Goal: Find specific page/section: Find specific page/section

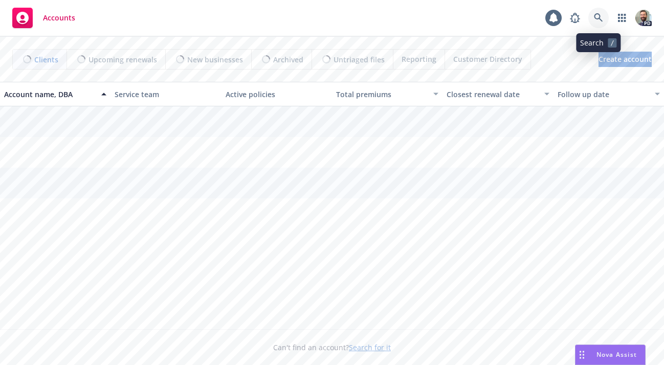
click at [598, 19] on icon at bounding box center [598, 17] width 9 height 9
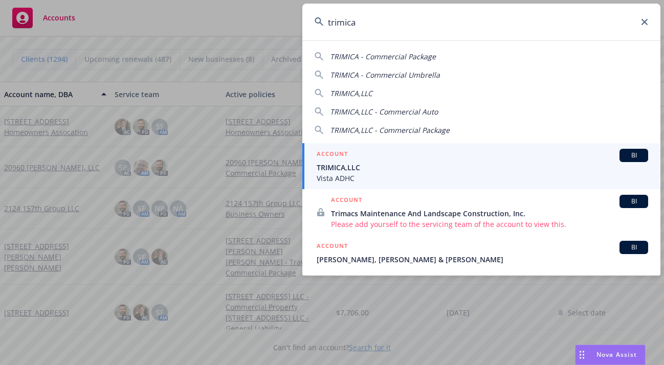
type input "trimica"
click at [353, 170] on span "TRIMICA,LLC" at bounding box center [483, 167] width 332 height 11
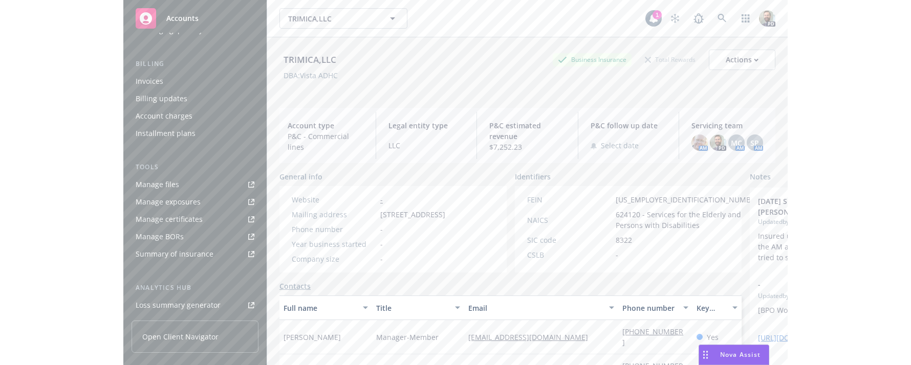
scroll to position [178, 0]
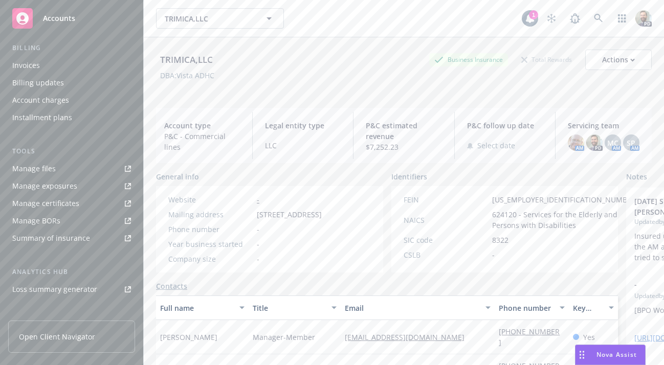
click at [54, 204] on div "Manage certificates" at bounding box center [45, 203] width 67 height 16
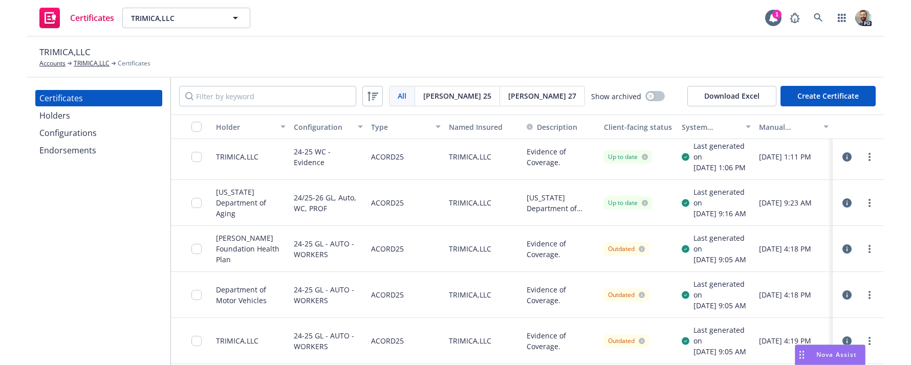
scroll to position [51, 0]
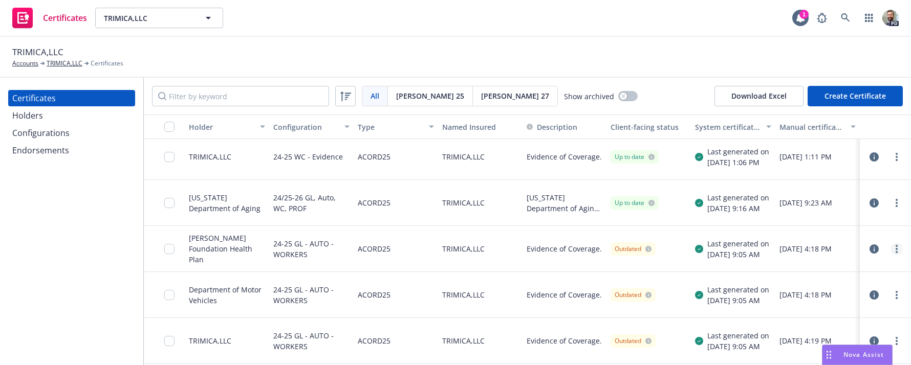
click at [664, 248] on icon "more" at bounding box center [897, 249] width 2 height 8
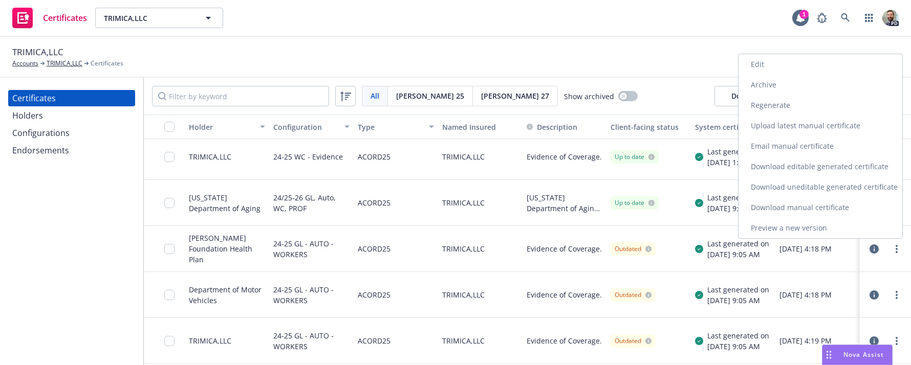
click at [664, 229] on link "Preview a new version" at bounding box center [820, 228] width 164 height 20
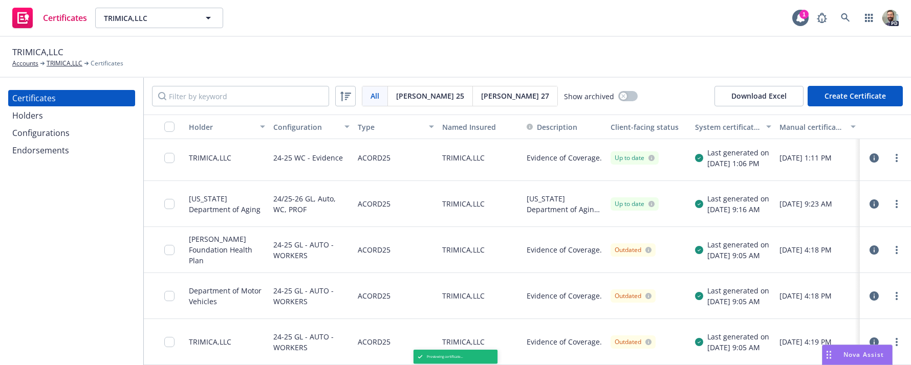
scroll to position [50, 0]
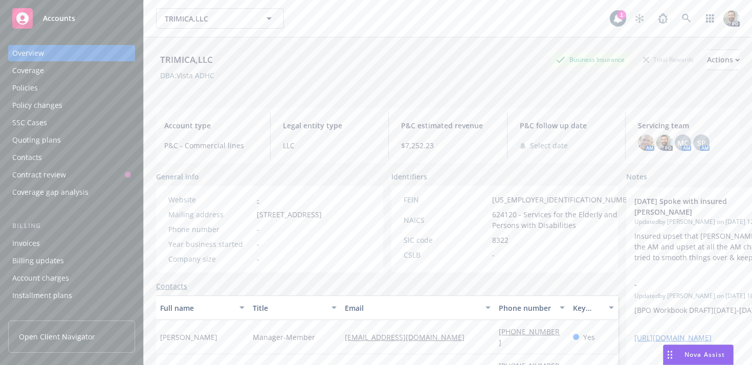
scroll to position [178, 0]
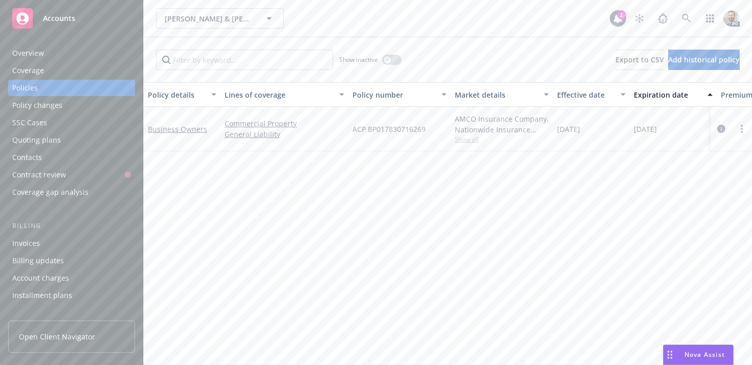
click at [46, 52] on div "Overview" at bounding box center [71, 53] width 119 height 16
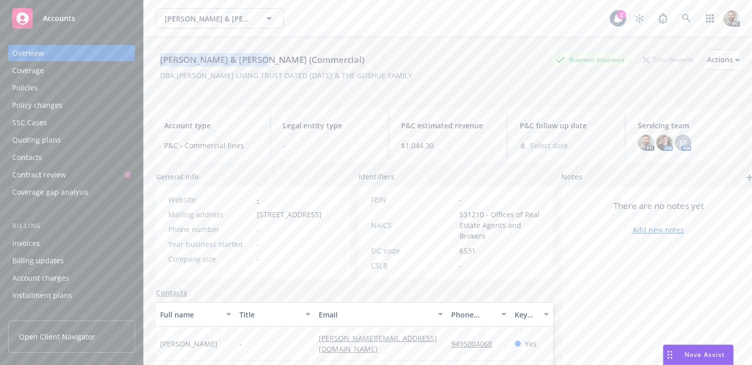
drag, startPoint x: 161, startPoint y: 59, endPoint x: 260, endPoint y: 61, distance: 99.3
click at [260, 61] on div "Grubb, Gayle & Barbara (Commercial)" at bounding box center [262, 59] width 212 height 13
copy div "Grubb, Gayle & Barbara"
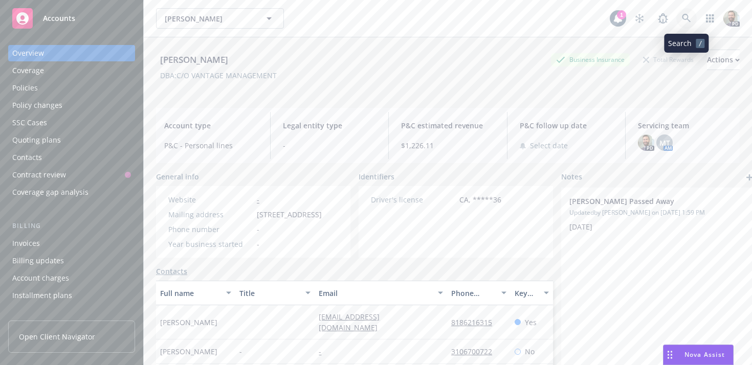
click at [688, 18] on icon at bounding box center [686, 18] width 9 height 9
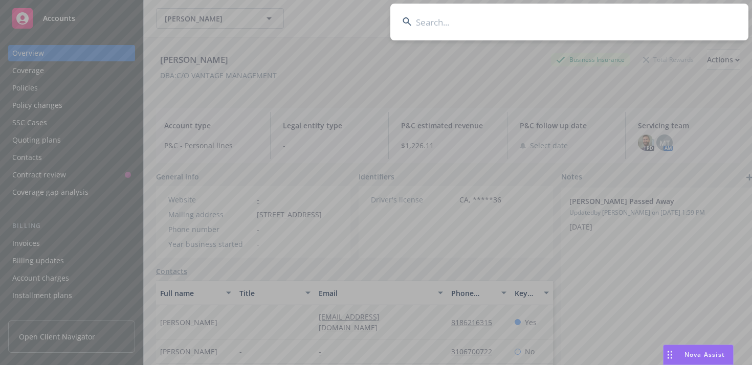
click at [674, 18] on input at bounding box center [569, 22] width 358 height 37
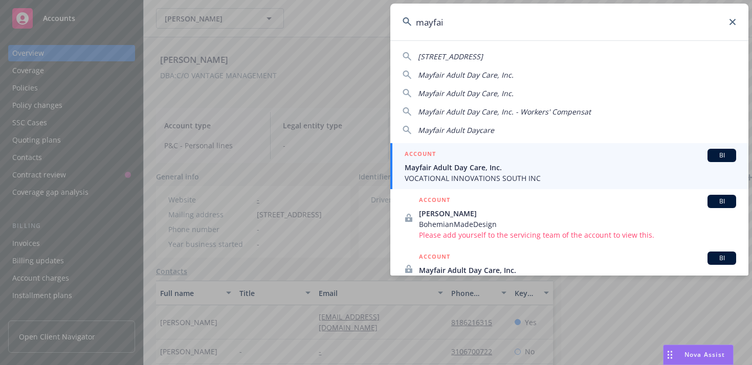
type input "mayfai"
click at [476, 169] on span "Mayfair Adult Day Care, Inc." at bounding box center [571, 167] width 332 height 11
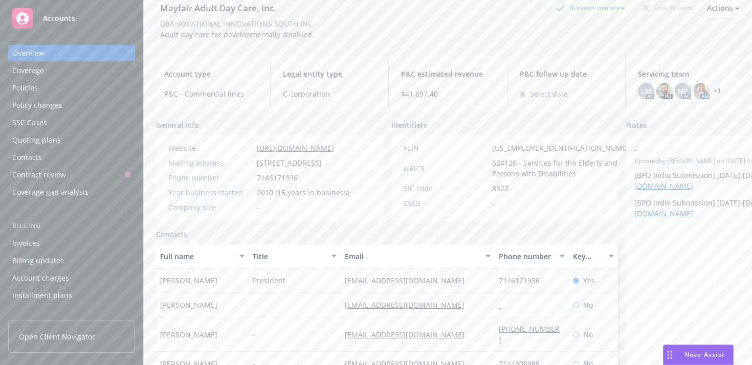
scroll to position [94, 0]
